Goal: Navigation & Orientation: Understand site structure

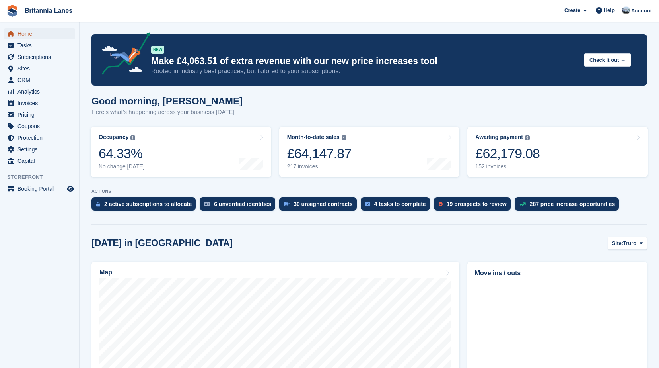
click at [23, 33] on span "Home" at bounding box center [42, 33] width 48 height 11
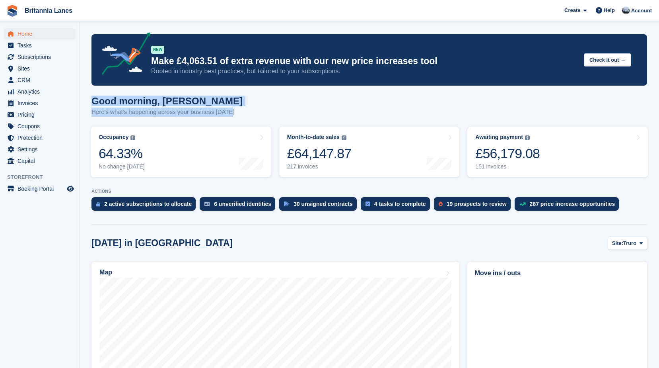
drag, startPoint x: 235, startPoint y: 114, endPoint x: 94, endPoint y: 100, distance: 142.4
click at [94, 100] on div "Good morning, John Here's what's happening across your business today" at bounding box center [370, 111] width 556 height 31
click at [250, 105] on div "Good morning, John Here's what's happening across your business today" at bounding box center [370, 111] width 556 height 31
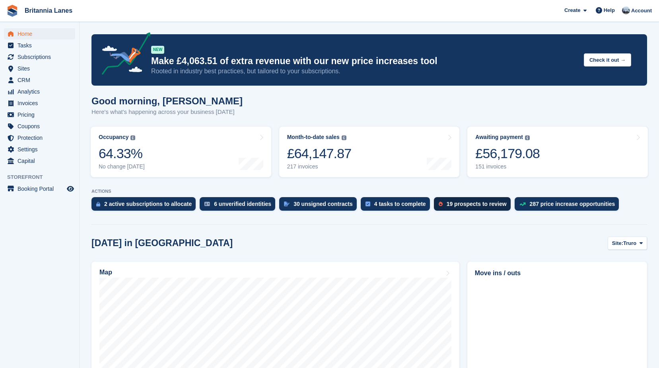
click at [449, 203] on div "19 prospects to review" at bounding box center [477, 204] width 60 height 6
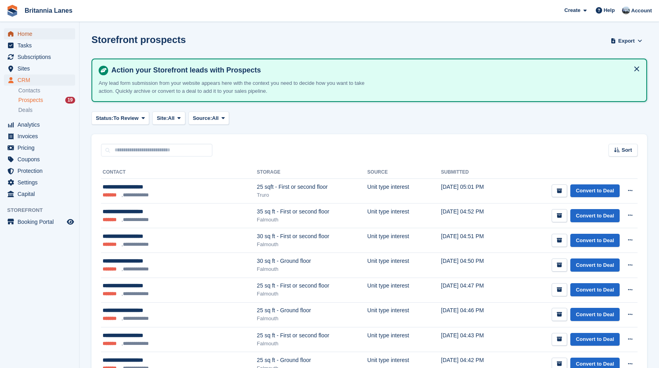
click at [22, 28] on span "Home" at bounding box center [42, 33] width 48 height 11
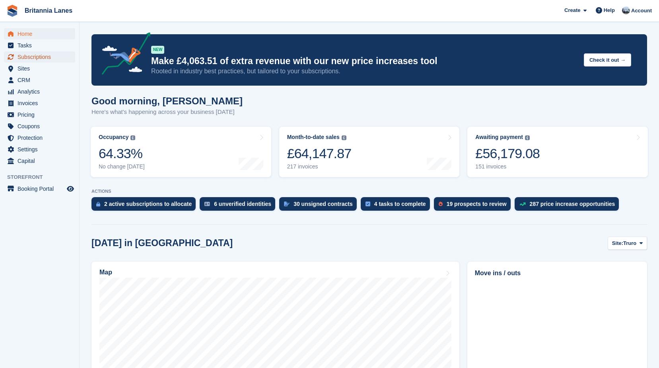
click at [49, 58] on span "Subscriptions" at bounding box center [42, 56] width 48 height 11
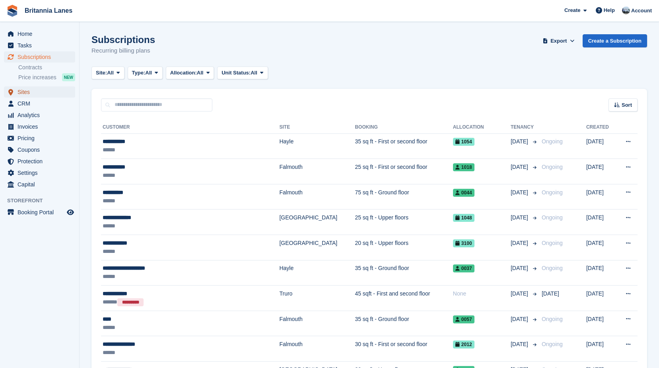
click at [25, 92] on span "Sites" at bounding box center [42, 91] width 48 height 11
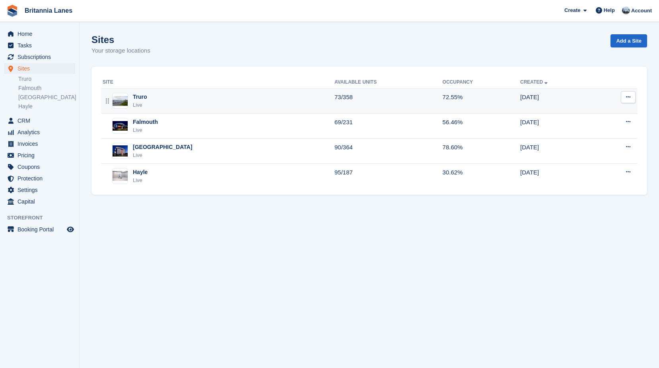
click at [155, 98] on div "Truro Live" at bounding box center [219, 101] width 232 height 16
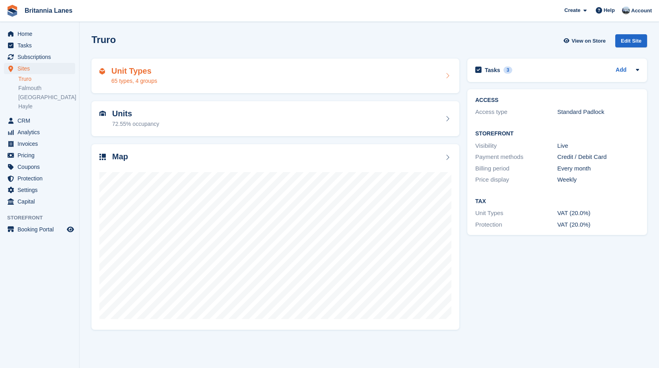
click at [170, 75] on div "Unit Types 65 types, 4 groups" at bounding box center [275, 75] width 352 height 19
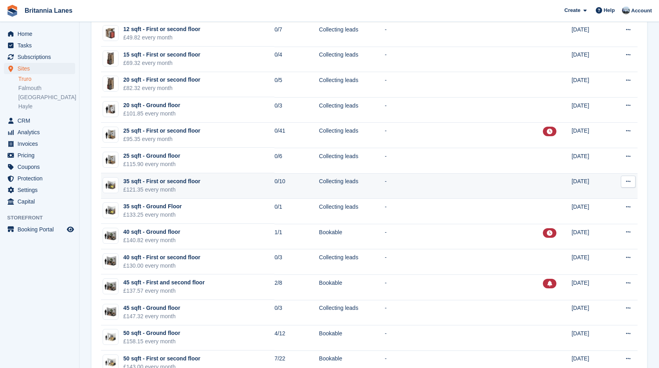
scroll to position [199, 0]
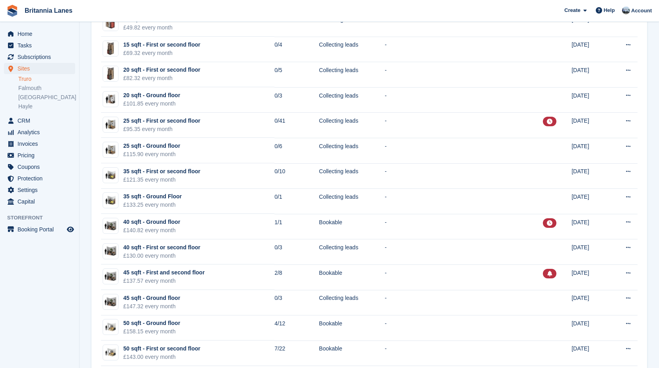
click at [47, 27] on div "Home Tasks Subscriptions Subscriptions Subscriptions Contracts Price increases …" at bounding box center [39, 116] width 79 height 182
click at [47, 30] on span "Home" at bounding box center [42, 33] width 48 height 11
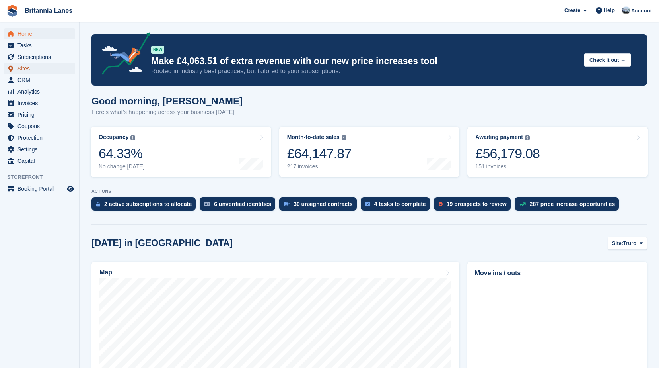
click at [29, 66] on span "Sites" at bounding box center [42, 68] width 48 height 11
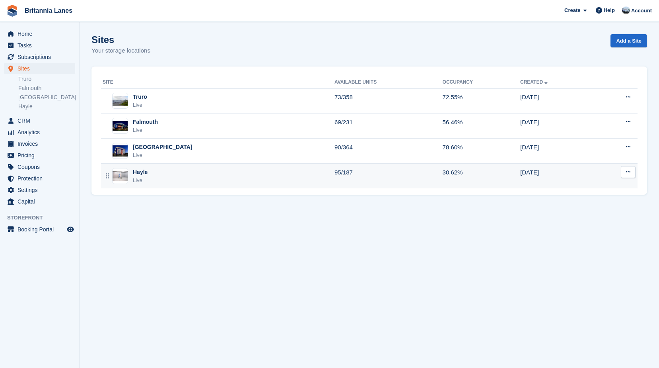
click at [153, 174] on div "Hayle Live" at bounding box center [219, 176] width 232 height 16
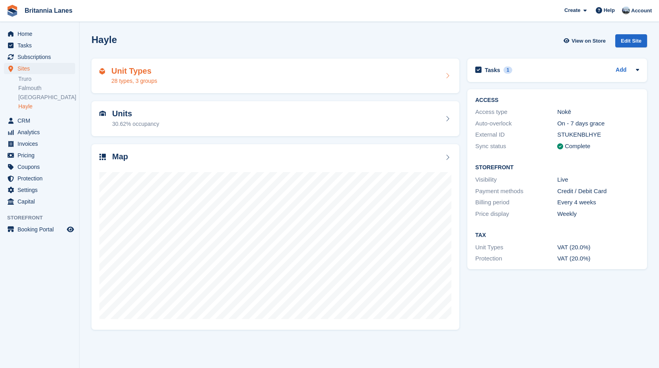
click at [144, 77] on div "28 types, 3 groups" at bounding box center [134, 81] width 46 height 8
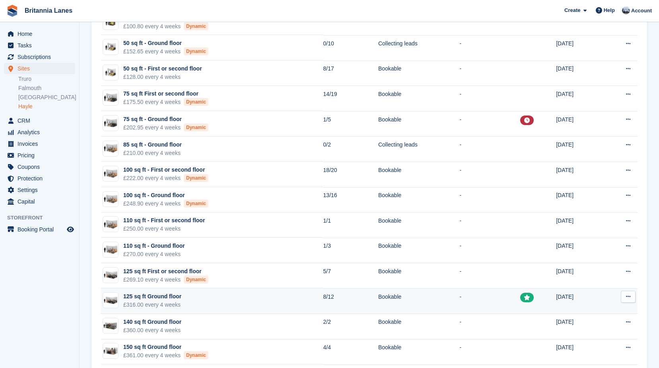
scroll to position [279, 0]
